Goal: Transaction & Acquisition: Purchase product/service

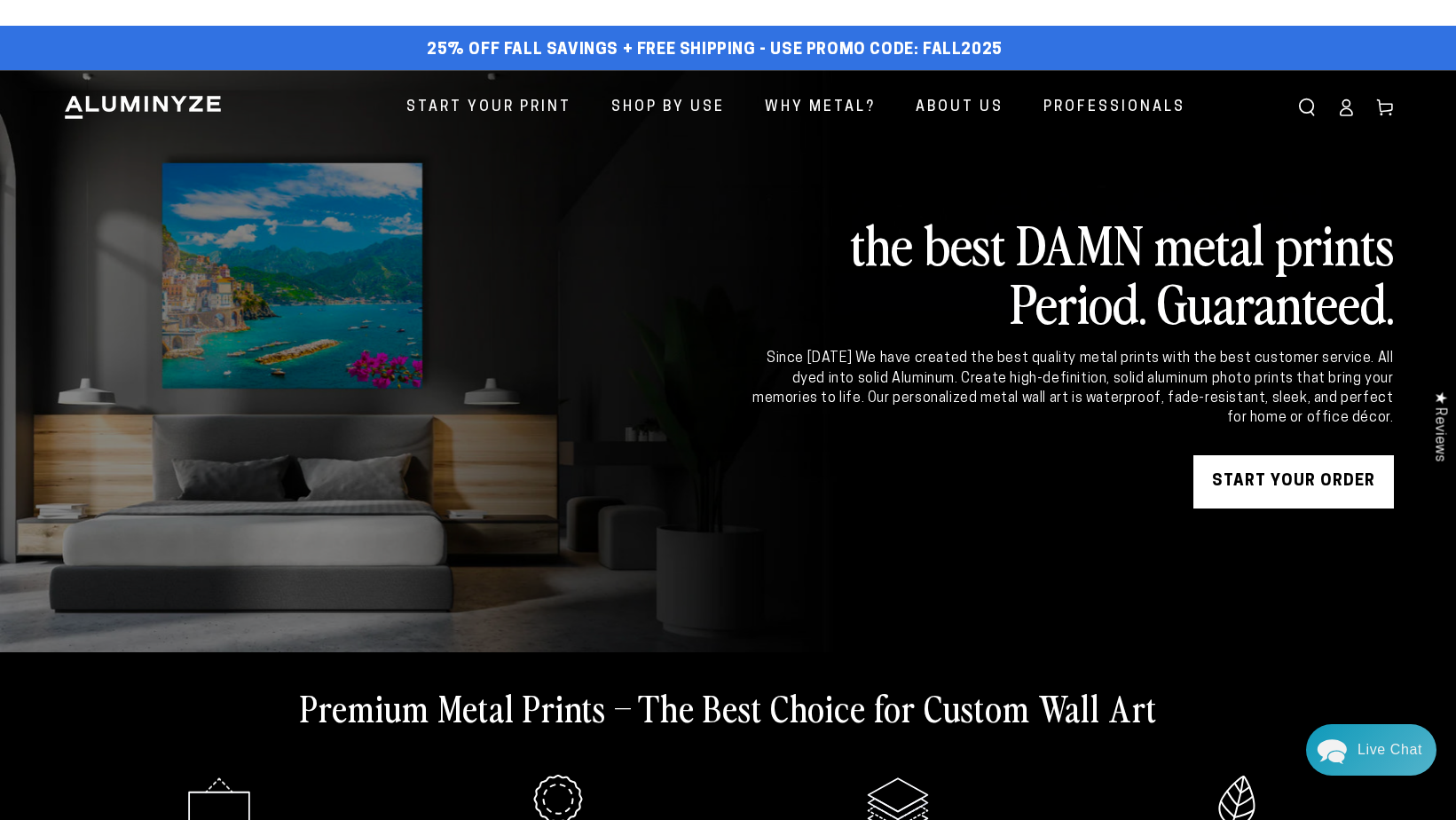
click at [1257, 493] on link "START YOUR Order" at bounding box center [1293, 481] width 200 height 53
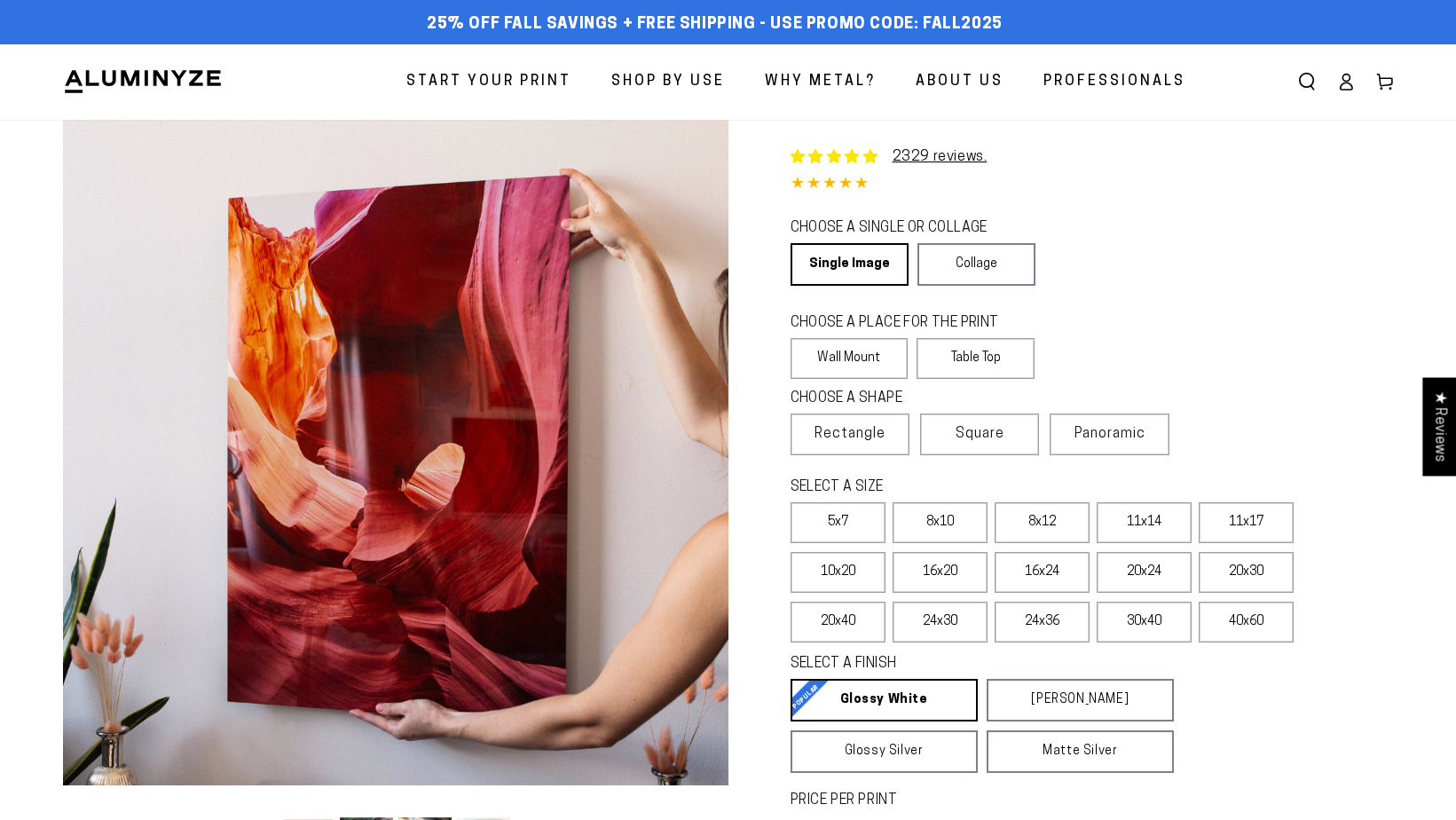
select select "**********"
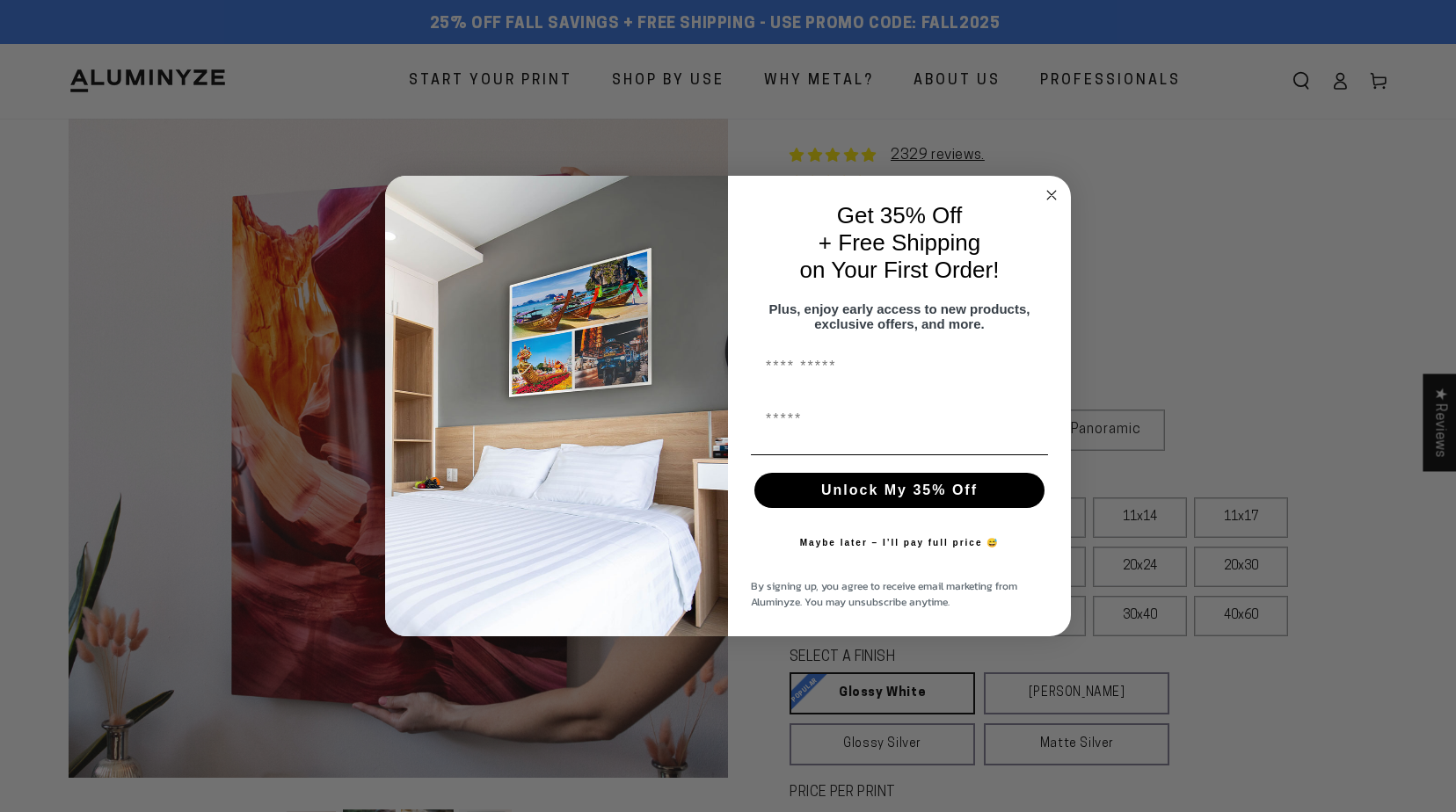
click at [1049, 185] on circle "Close dialog" at bounding box center [1052, 196] width 20 height 20
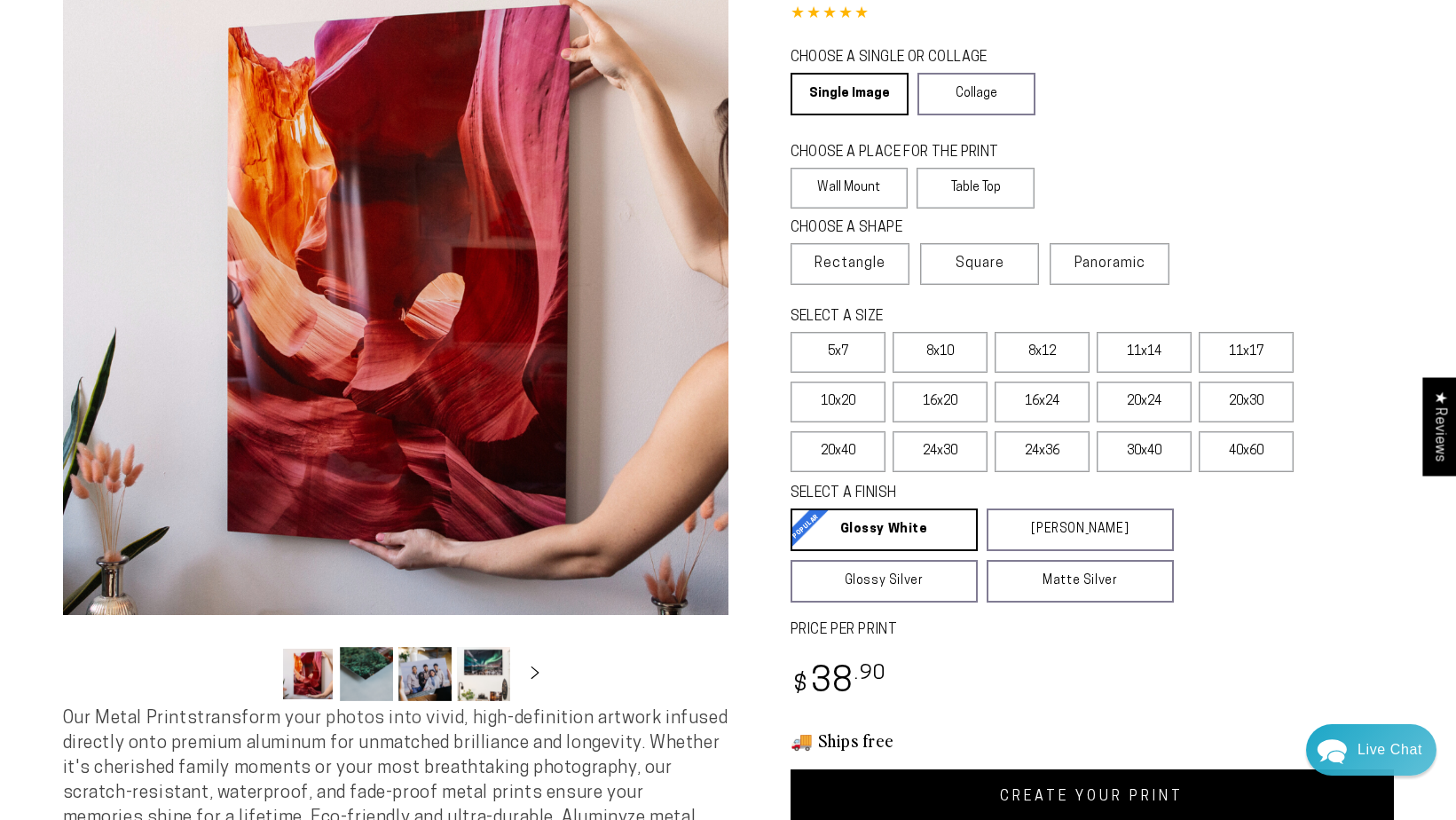
scroll to position [177, 0]
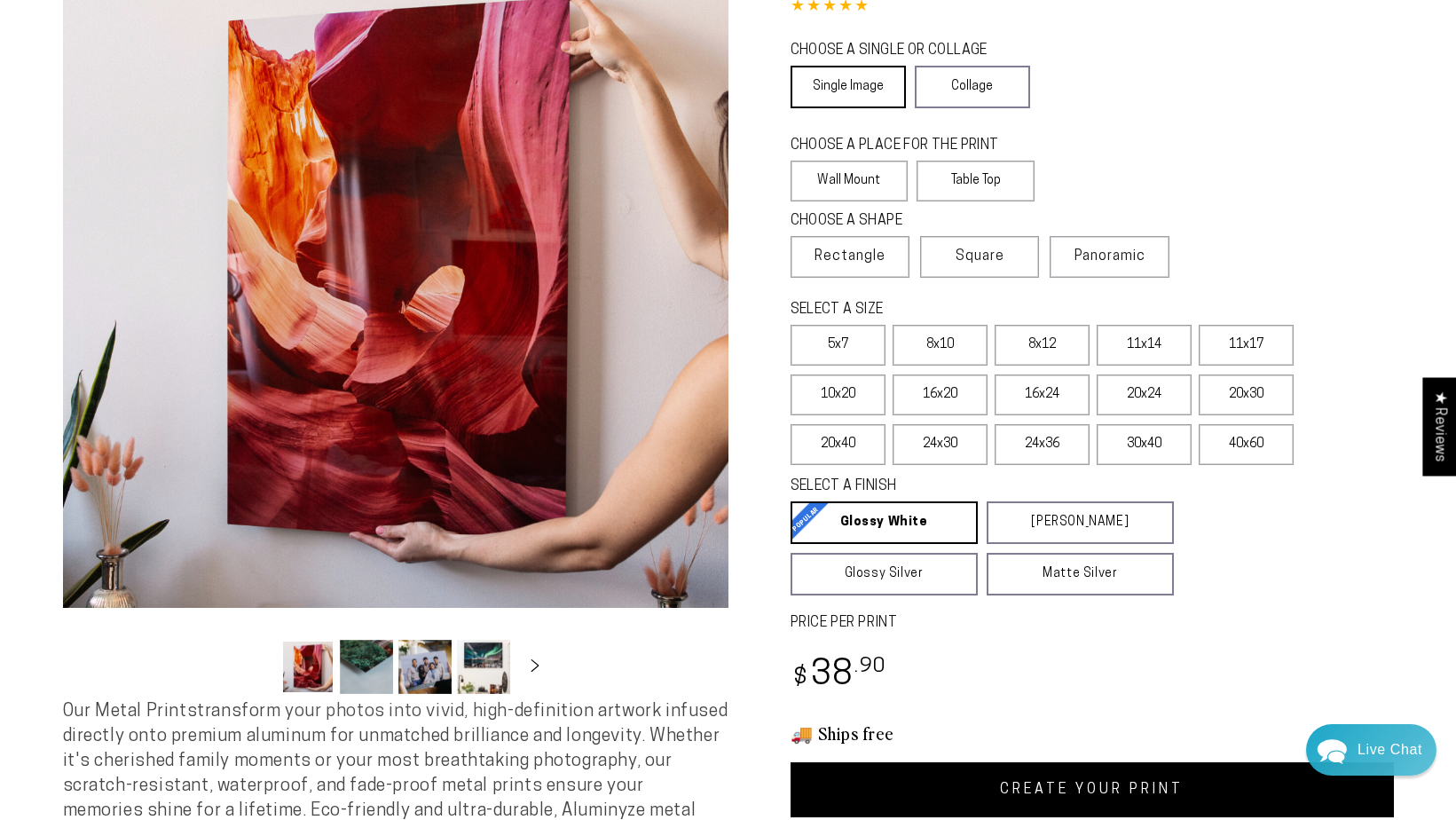
click at [834, 73] on link "Single Image" at bounding box center [848, 87] width 116 height 43
click at [841, 96] on link "Single Image" at bounding box center [848, 87] width 116 height 43
click at [1260, 182] on div "CHOOSE A PLACE FOR THE PRINT Learn more Wall Mount Table Top" at bounding box center [1092, 171] width 604 height 75
click at [1034, 451] on label "24x36" at bounding box center [1041, 444] width 95 height 41
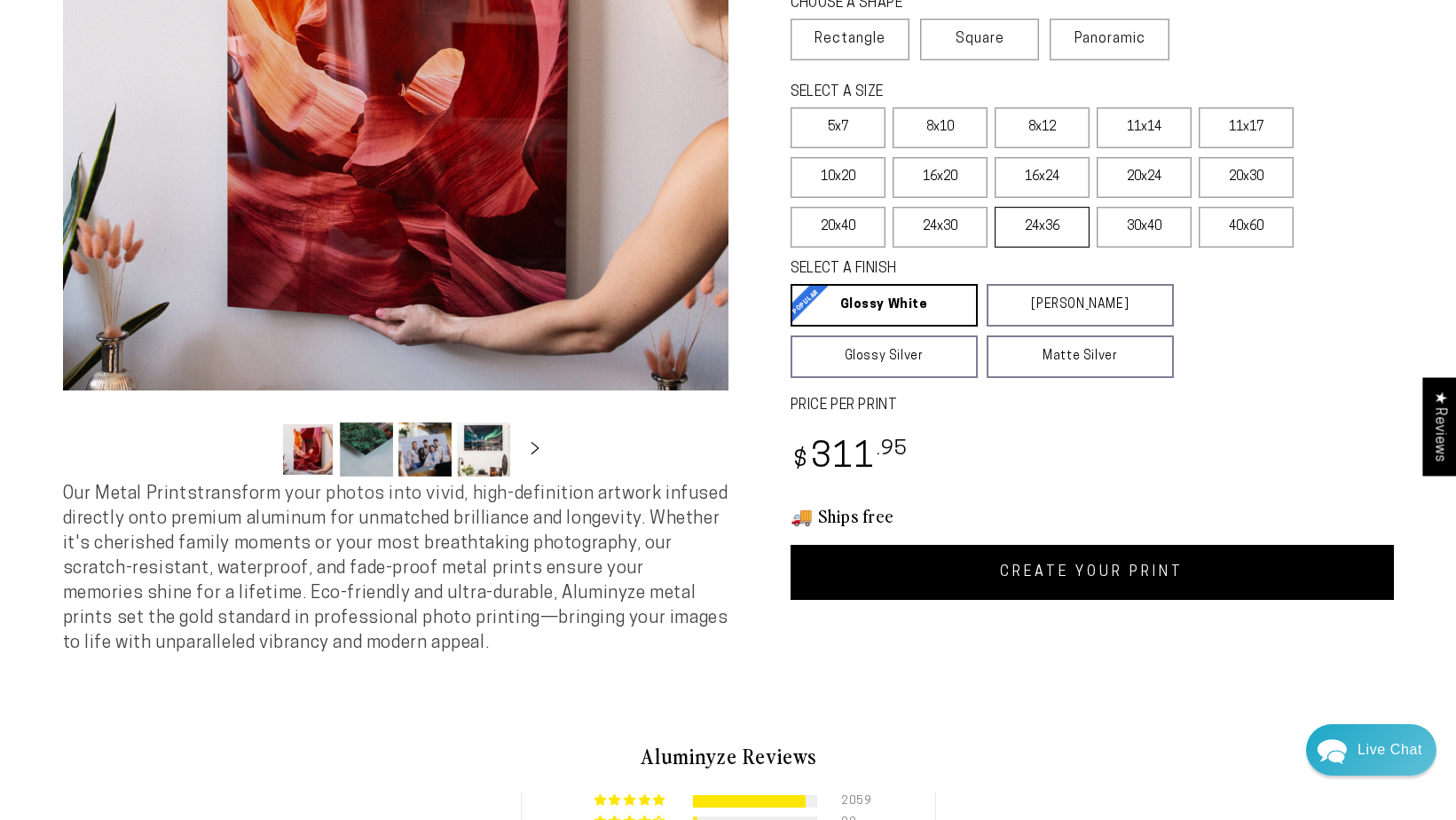
scroll to position [444, 0]
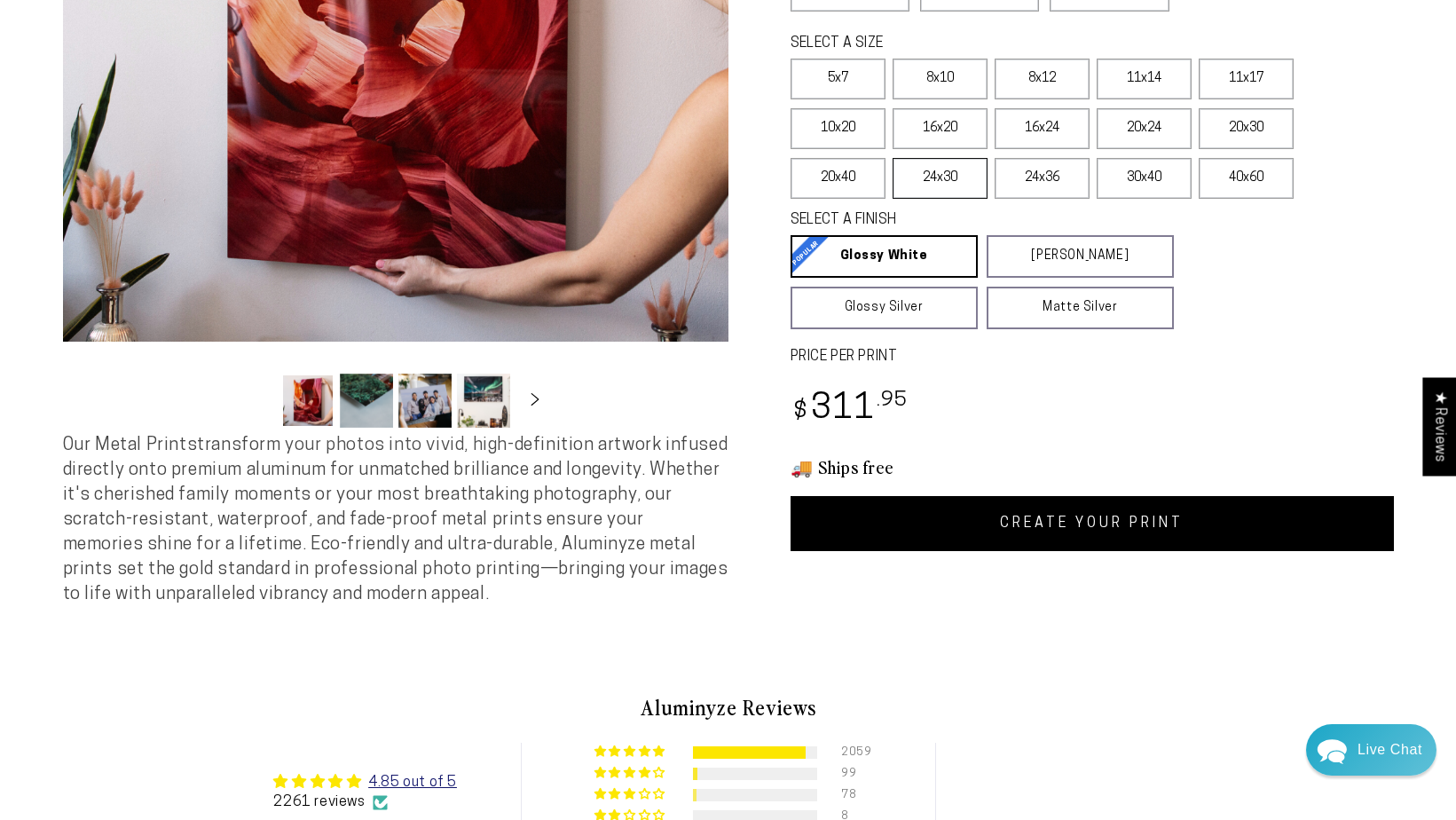
click at [964, 178] on label "24x30" at bounding box center [940, 178] width 95 height 41
click at [1013, 173] on label "24x36" at bounding box center [1041, 178] width 95 height 41
click at [1077, 535] on link "CREATE YOUR PRINT" at bounding box center [1092, 523] width 604 height 55
